Goal: Task Accomplishment & Management: Complete application form

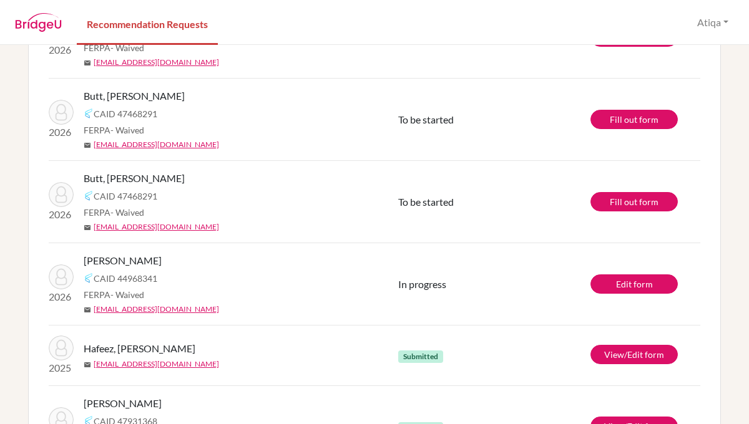
scroll to position [1257, 0]
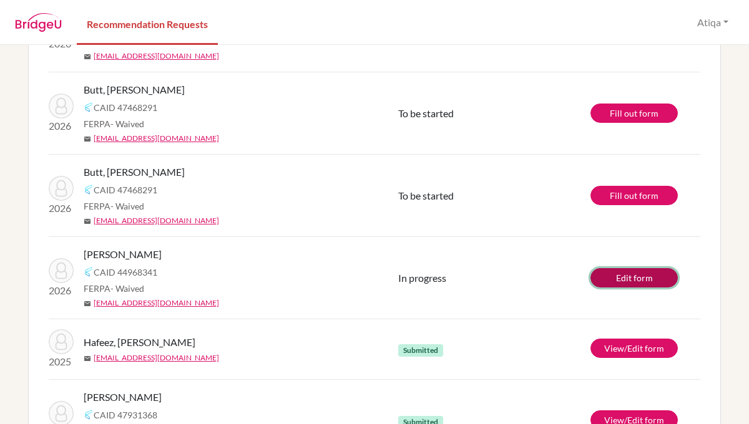
click at [638, 279] on link "Edit form" at bounding box center [633, 277] width 87 height 19
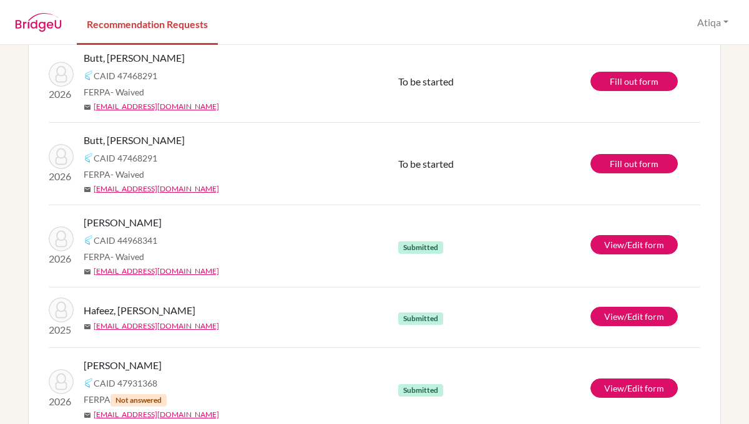
scroll to position [1290, 0]
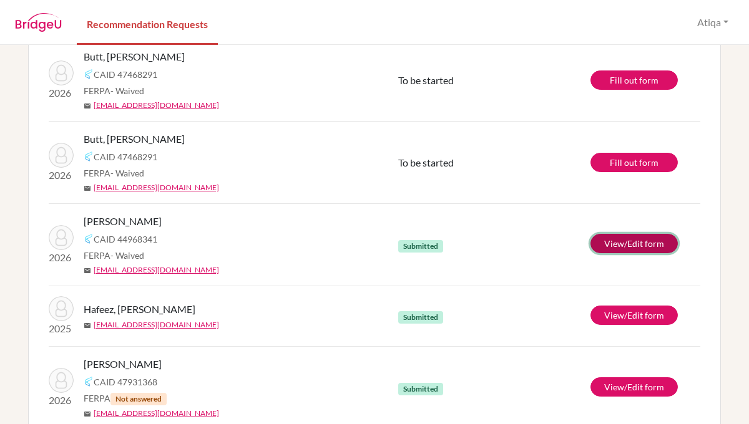
click at [616, 241] on link "View/Edit form" at bounding box center [633, 243] width 87 height 19
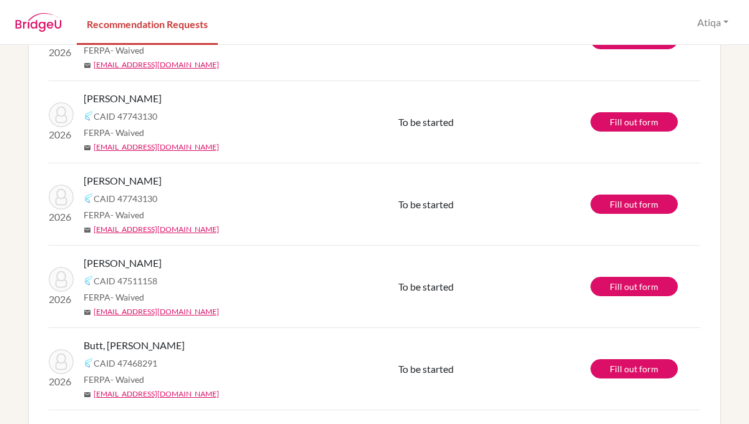
scroll to position [996, 0]
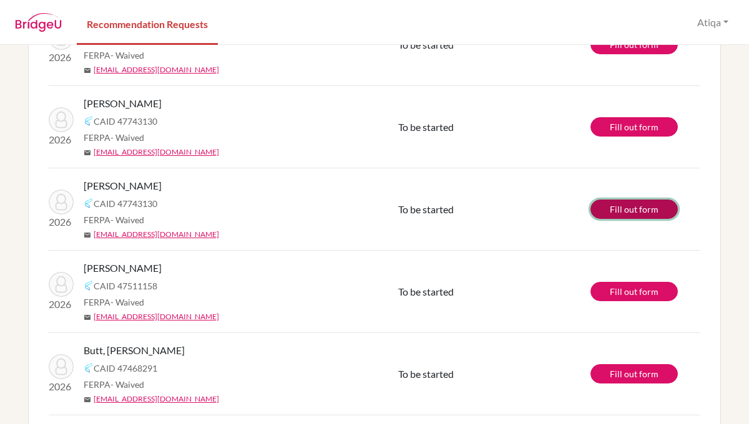
click at [632, 215] on link "Fill out form" at bounding box center [633, 209] width 87 height 19
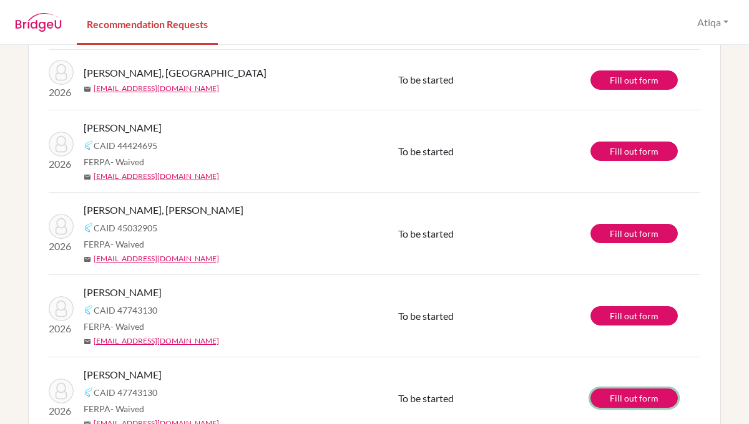
scroll to position [806, 0]
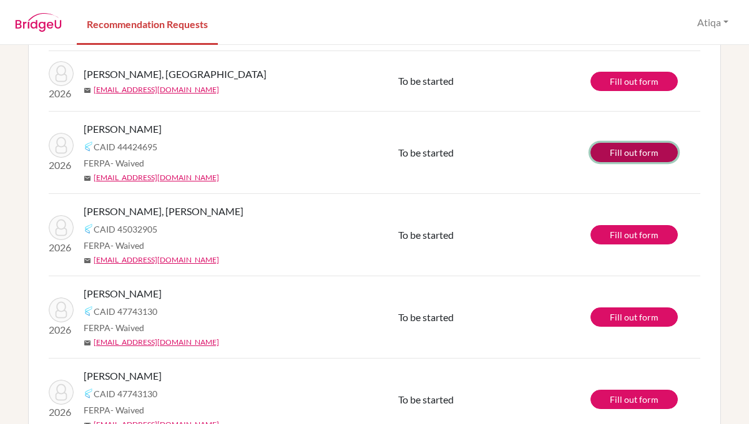
click at [643, 156] on link "Fill out form" at bounding box center [633, 152] width 87 height 19
